Goal: Task Accomplishment & Management: Manage account settings

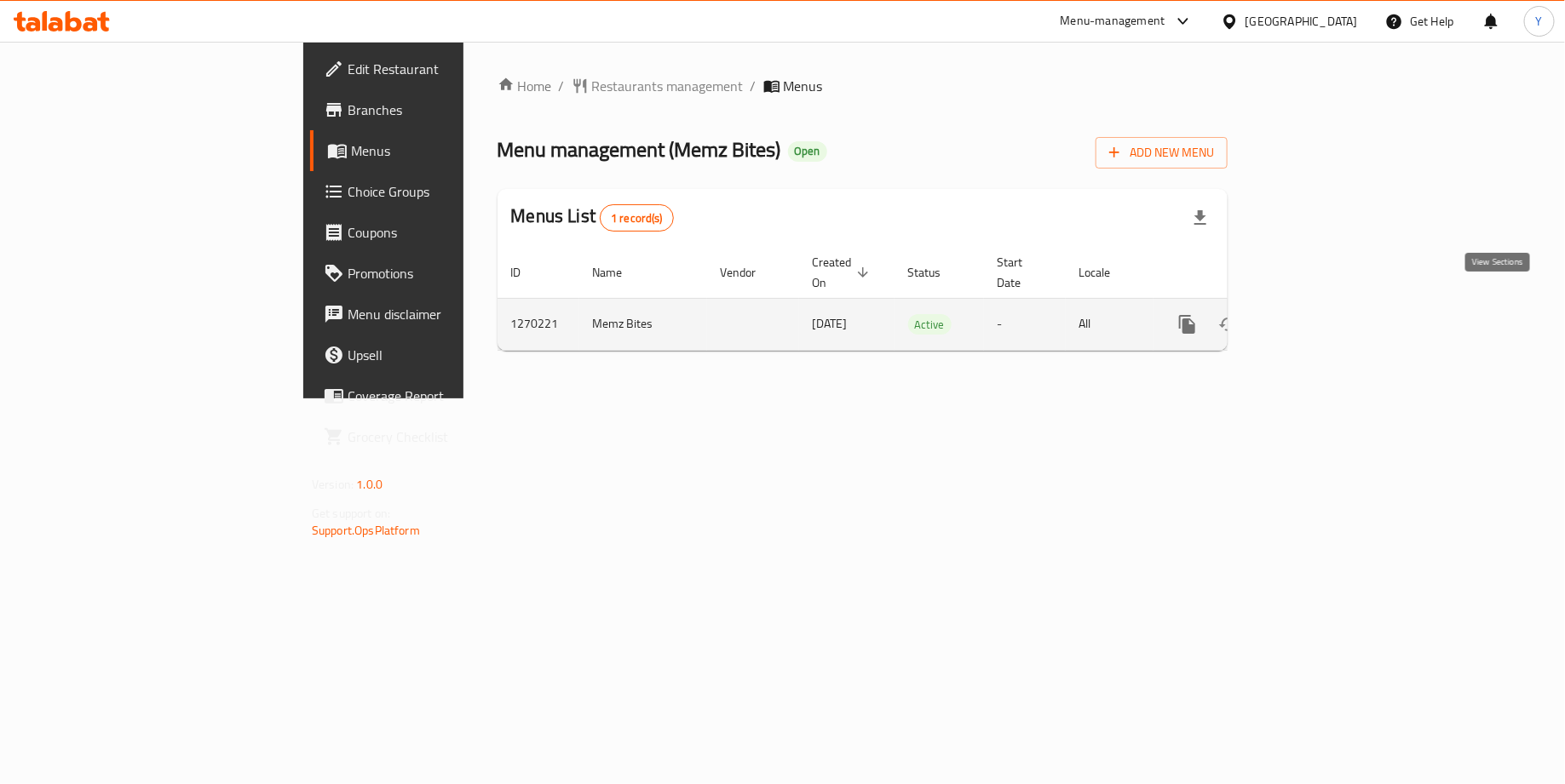
click at [1321, 314] on icon "enhanced table" at bounding box center [1310, 324] width 21 height 21
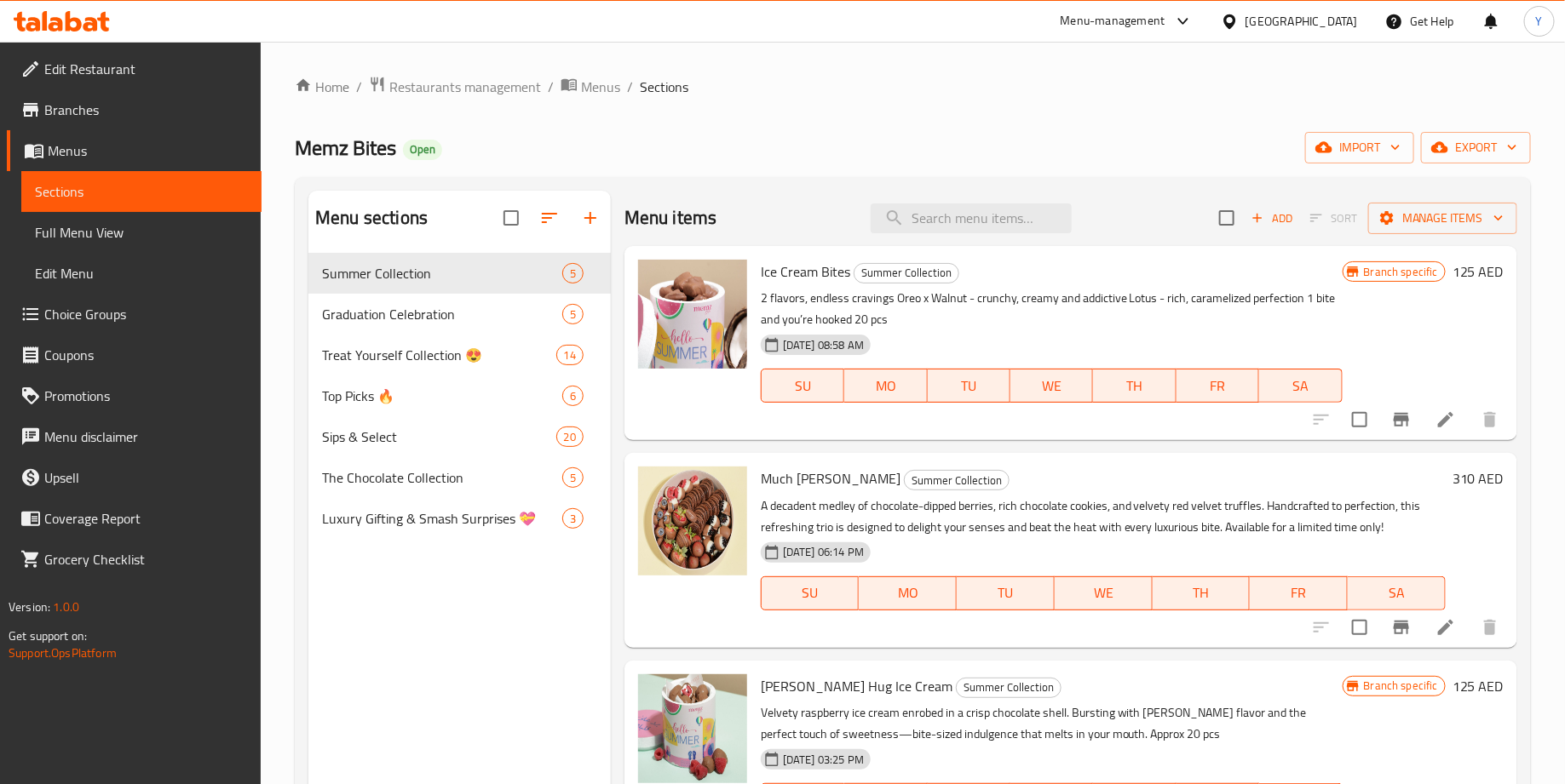
click at [191, 108] on span "Branches" at bounding box center [145, 109] width 204 height 21
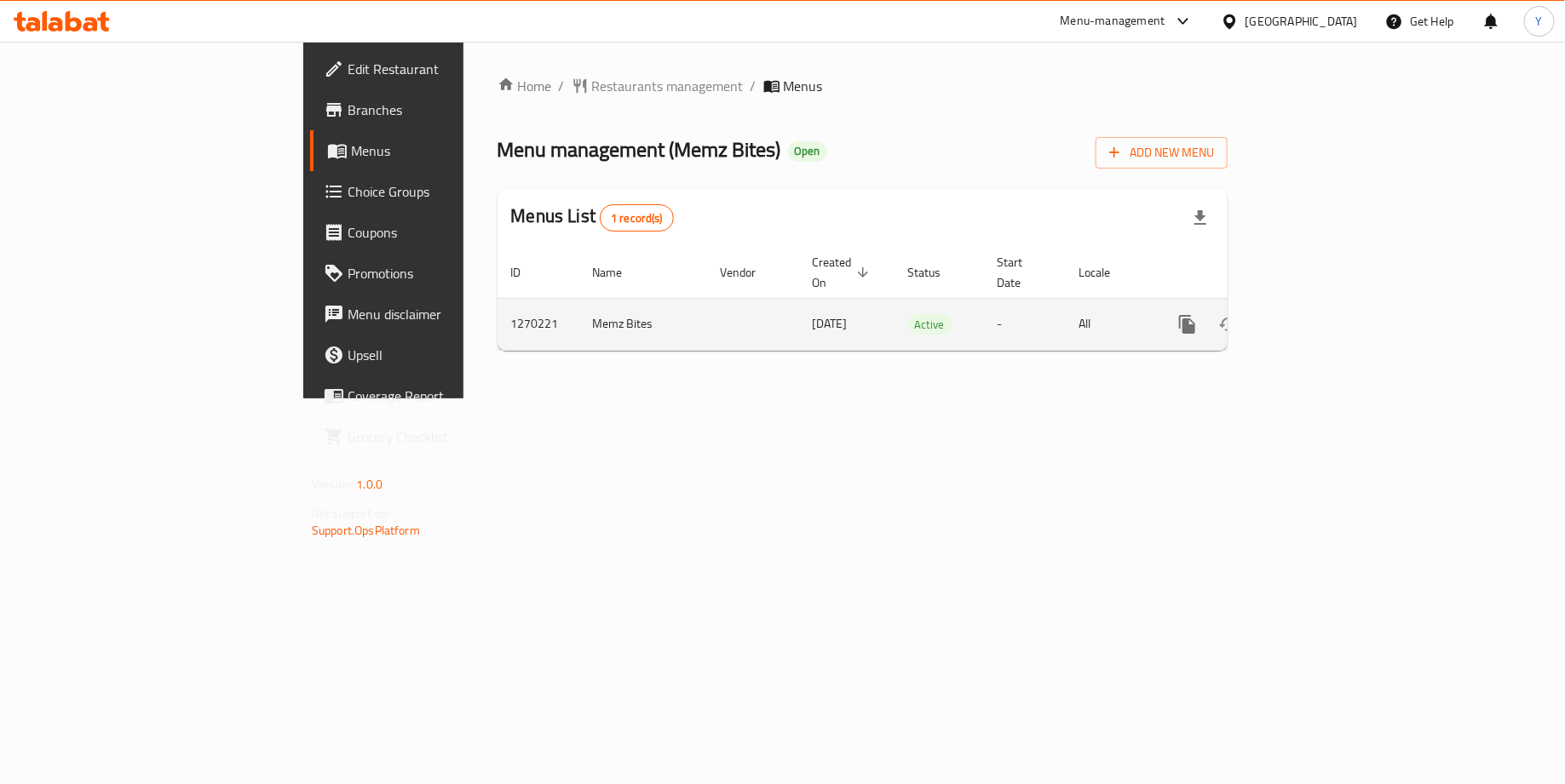
click at [1318, 317] on icon "enhanced table" at bounding box center [1310, 324] width 15 height 15
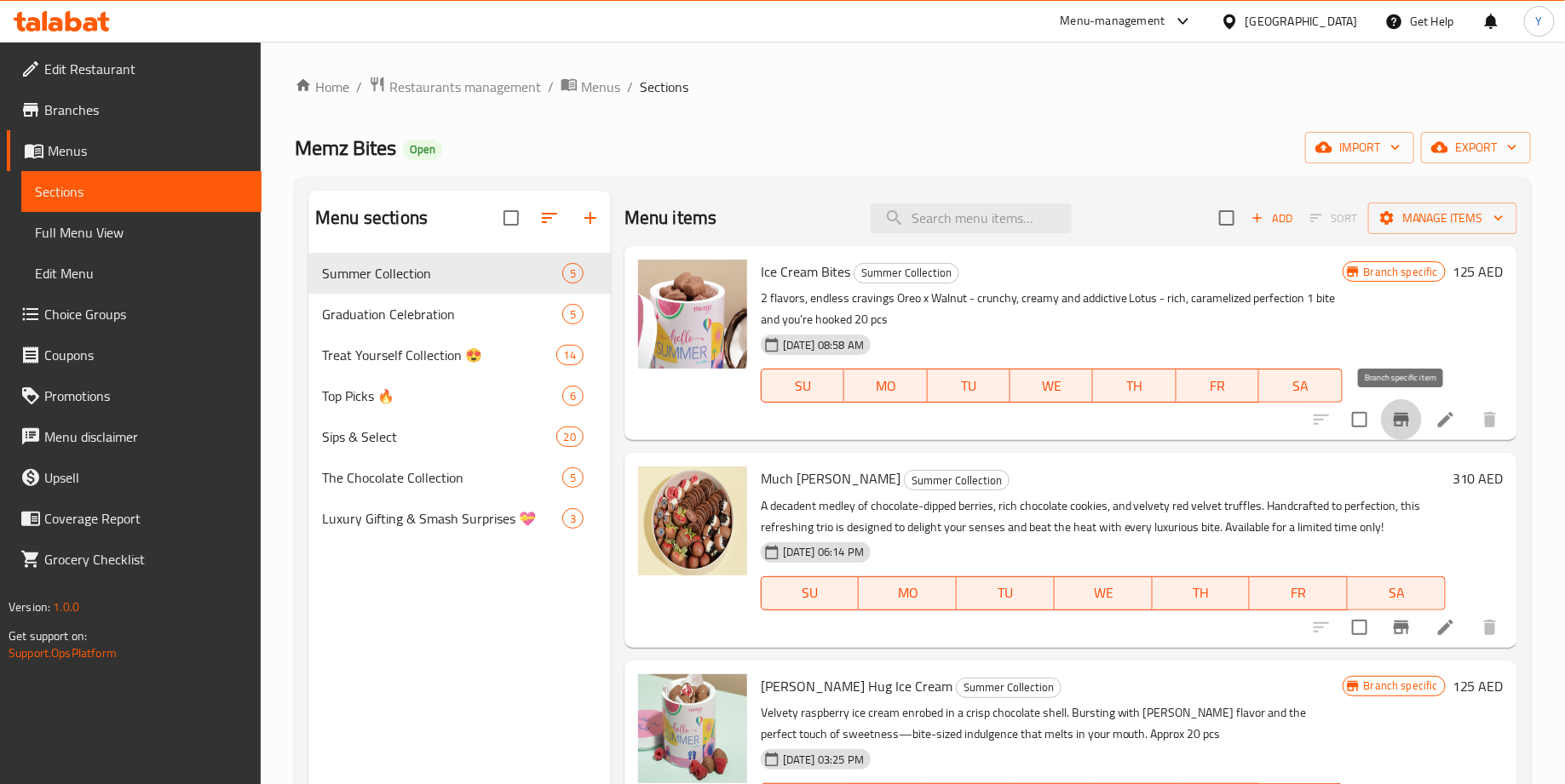
click at [1405, 424] on icon "Branch-specific-item" at bounding box center [1401, 420] width 21 height 21
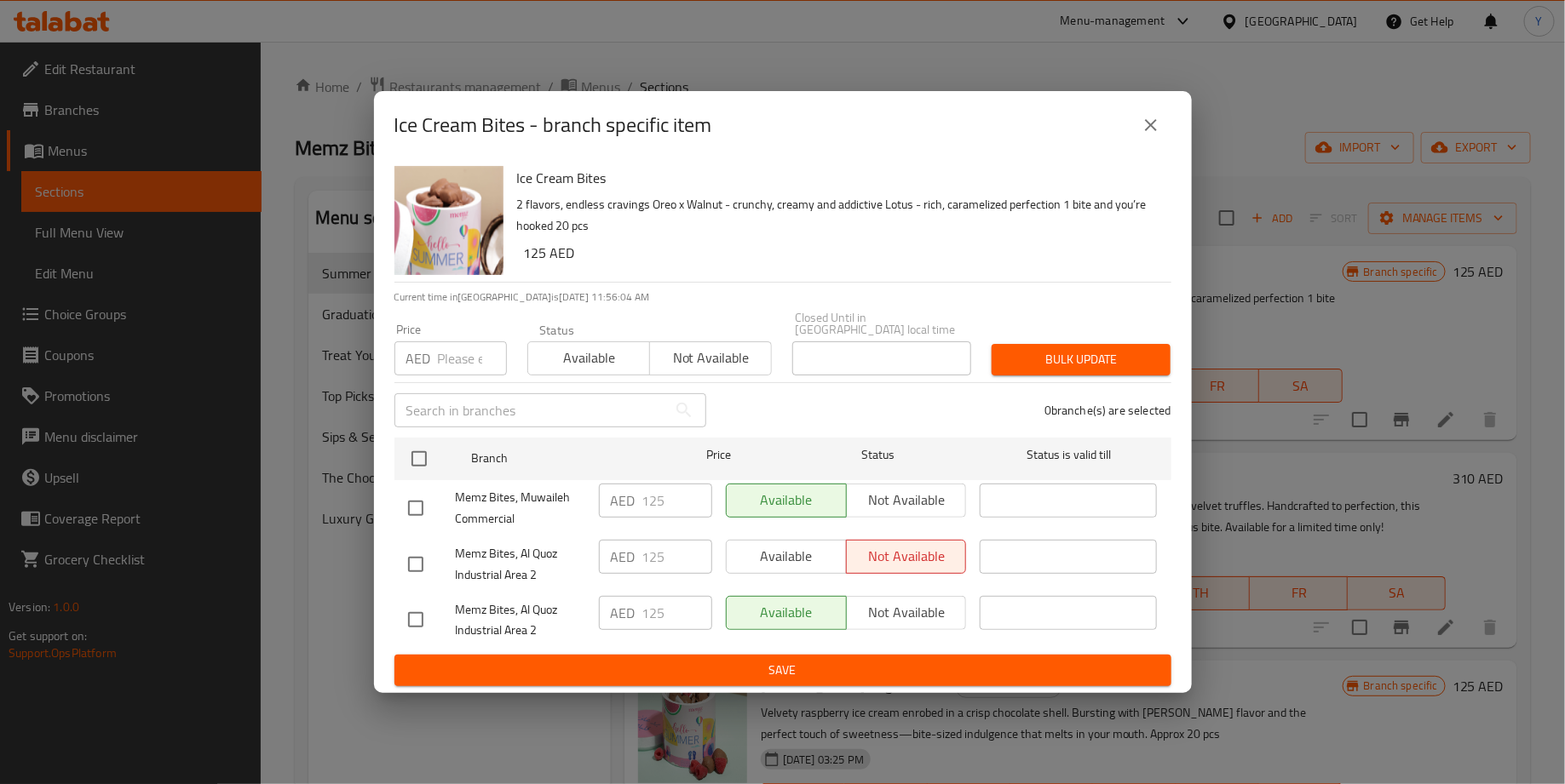
click at [1154, 120] on icon "close" at bounding box center [1150, 125] width 12 height 12
